Goal: Communication & Community: Ask a question

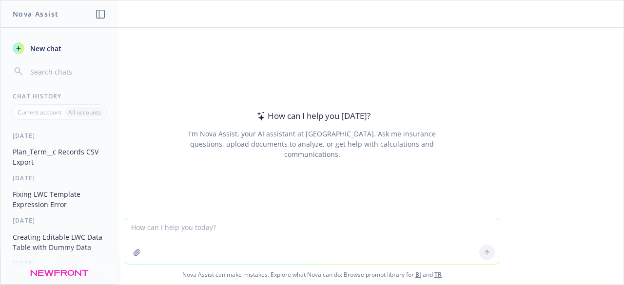
click at [64, 152] on button "Plan_Term__c Records CSV Export" at bounding box center [59, 157] width 101 height 26
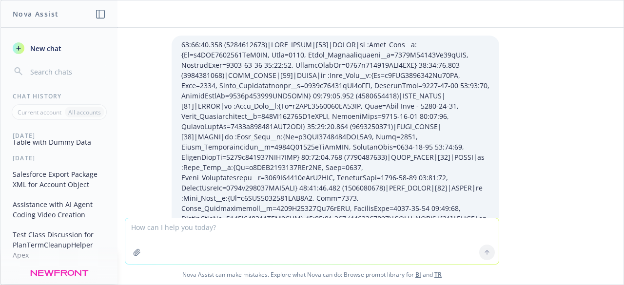
scroll to position [140, 0]
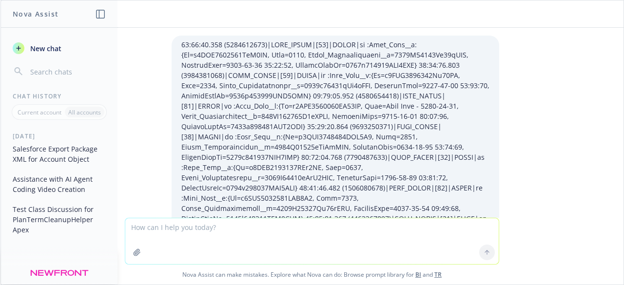
click at [96, 222] on button "Test Class Discussion for PlanTermCleanupHelper Apex" at bounding box center [59, 219] width 101 height 37
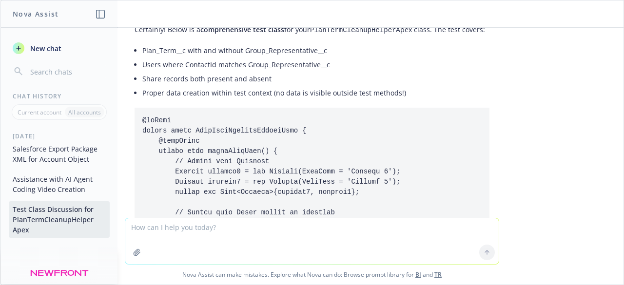
click at [96, 222] on button "Test Class Discussion for PlanTermCleanupHelper Apex" at bounding box center [59, 219] width 101 height 37
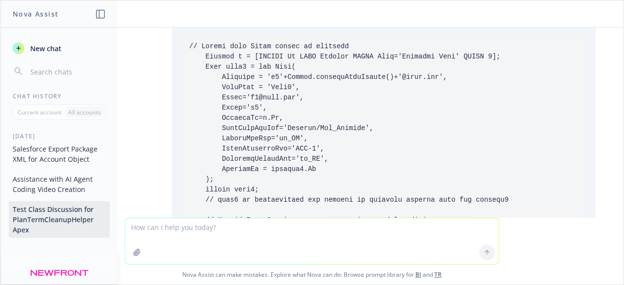
scroll to position [0, 0]
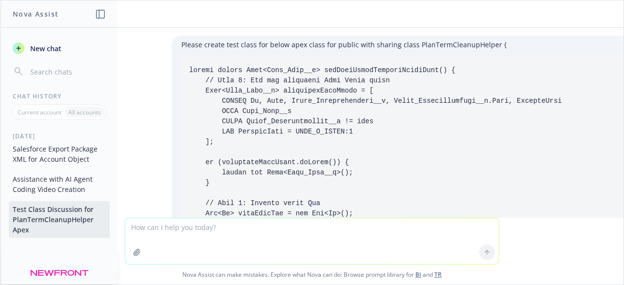
click at [76, 110] on p "All accounts" at bounding box center [84, 112] width 33 height 8
click at [50, 112] on p "Current account" at bounding box center [40, 112] width 44 height 8
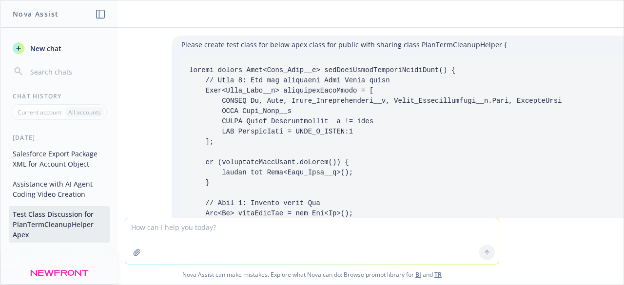
scroll to position [140, 0]
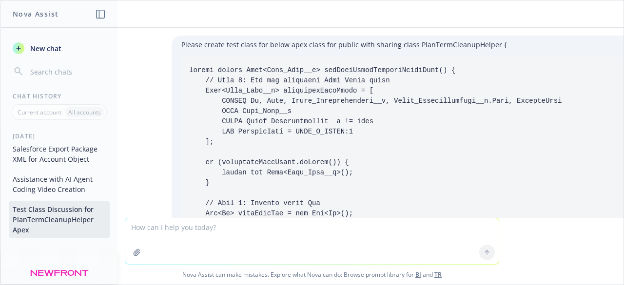
click at [40, 50] on span "New chat" at bounding box center [44, 48] width 33 height 10
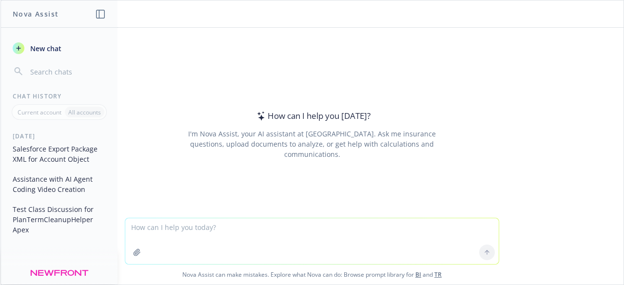
click at [60, 148] on button "Salesforce Export Package XML for Account Object" at bounding box center [59, 154] width 101 height 26
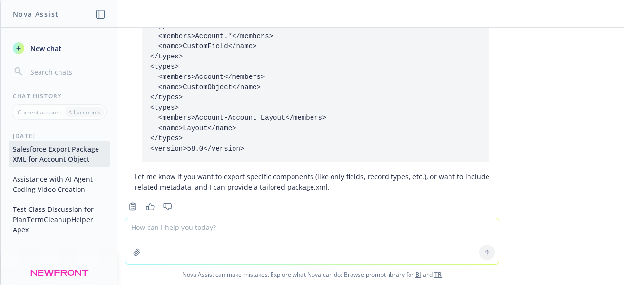
scroll to position [838, 0]
